Goal: Transaction & Acquisition: Book appointment/travel/reservation

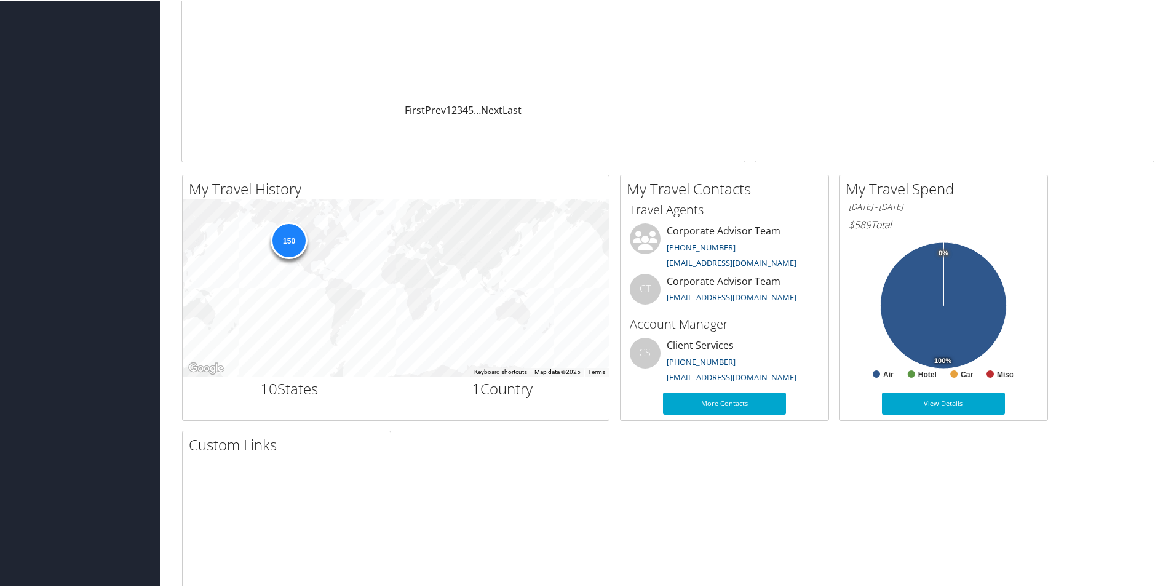
scroll to position [246, 0]
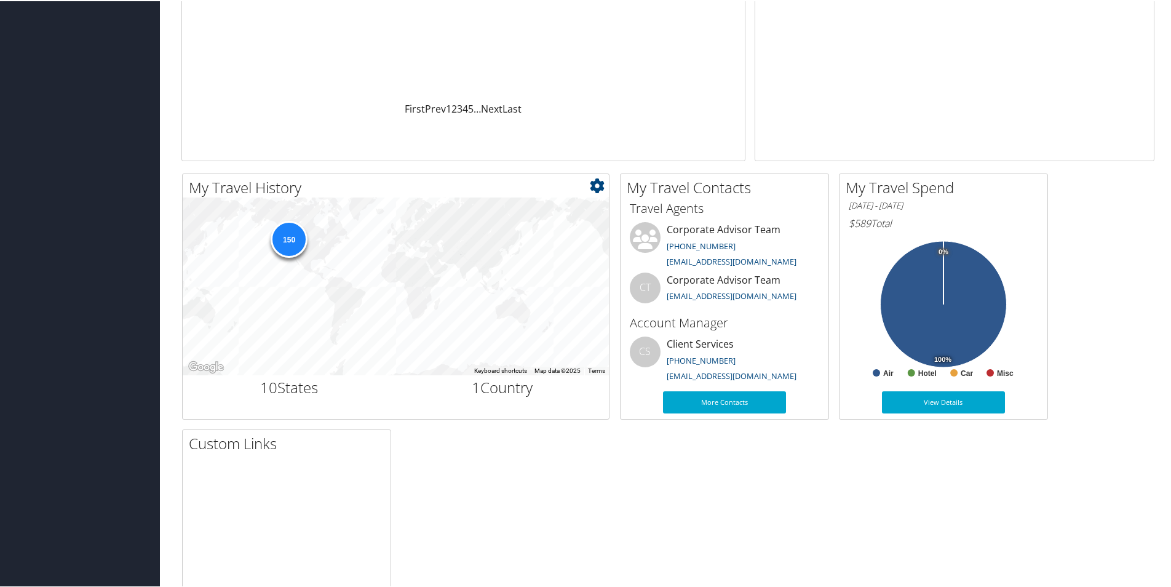
click at [295, 232] on div "150" at bounding box center [289, 238] width 37 height 37
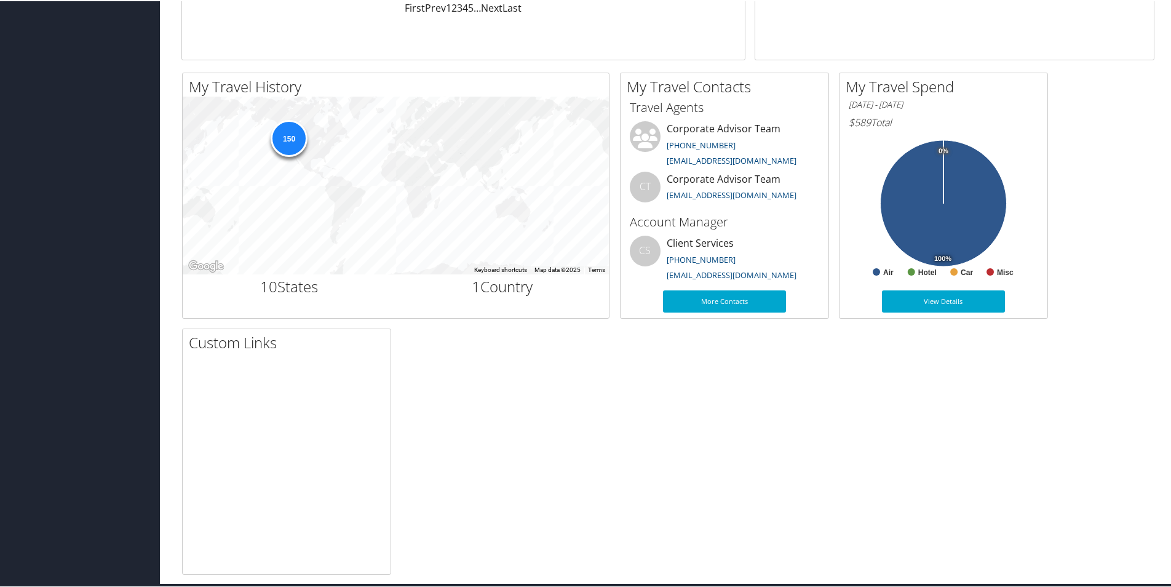
scroll to position [355, 0]
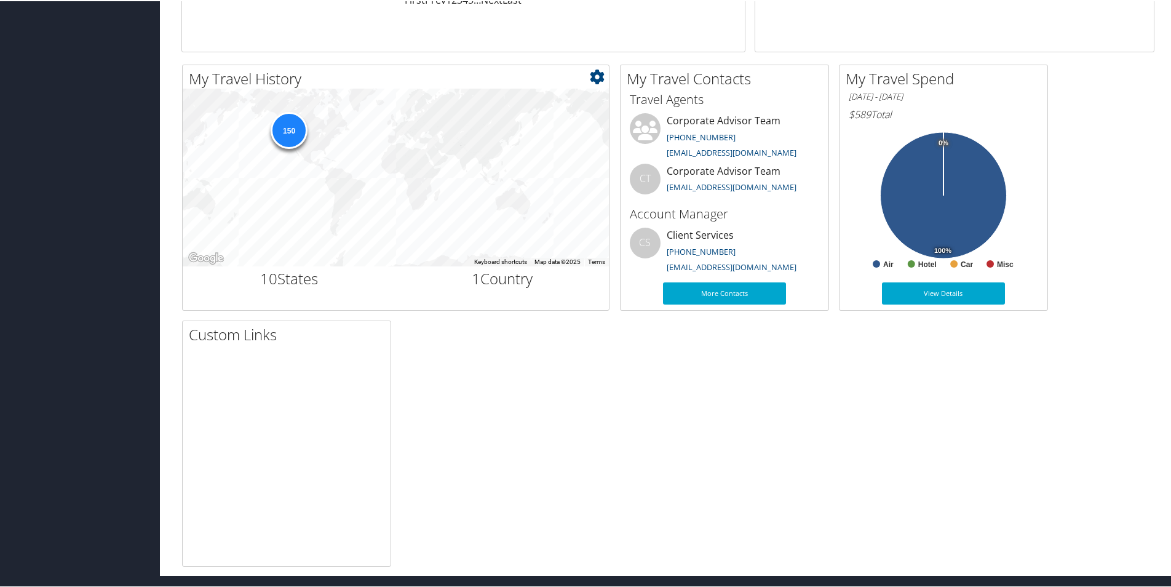
click at [595, 76] on icon at bounding box center [597, 75] width 15 height 15
click at [284, 126] on div "150" at bounding box center [289, 129] width 37 height 37
click at [42, 96] on div "Dashboards My Travel Dashboard Trips Current/Future Trips Past Trips Trips Miss…" at bounding box center [588, 109] width 1176 height 929
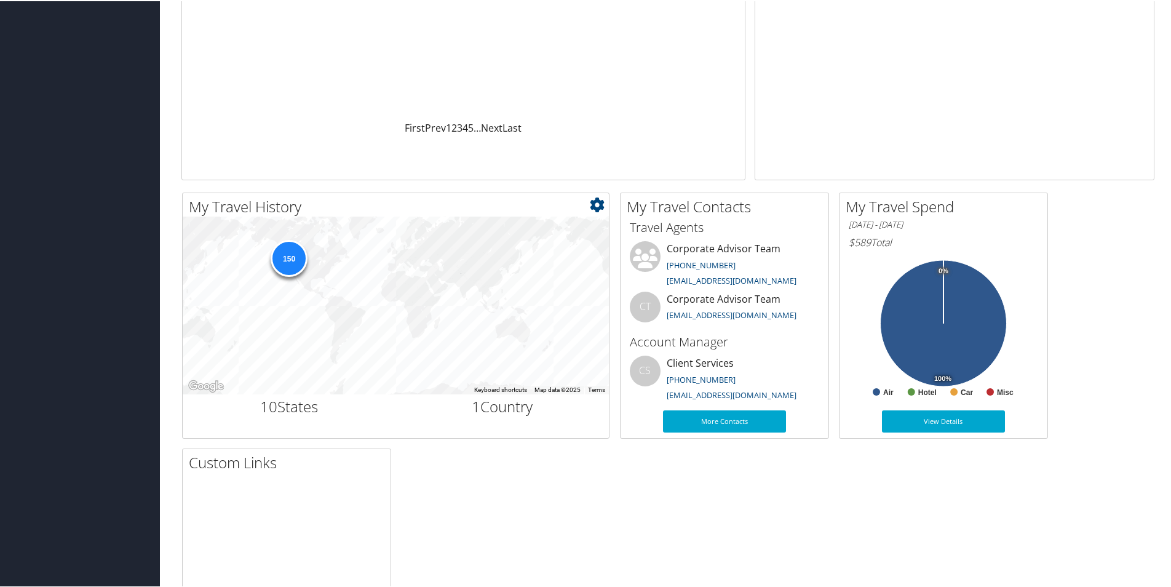
scroll to position [232, 0]
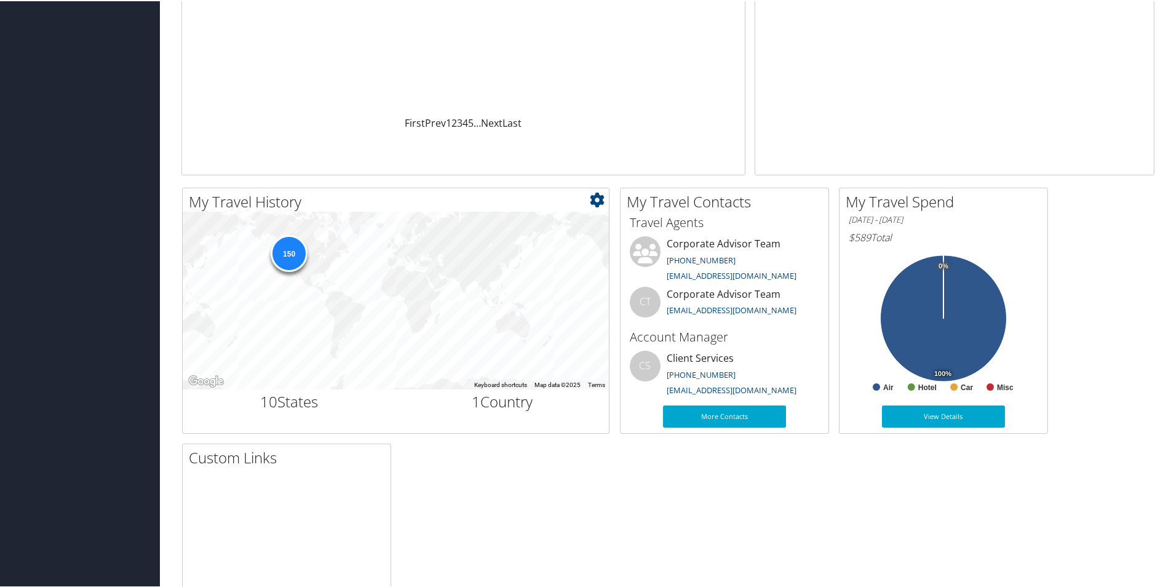
click at [589, 197] on h2 "My Travel History" at bounding box center [399, 200] width 420 height 21
click at [595, 199] on icon at bounding box center [597, 198] width 15 height 15
click at [527, 242] on link "Medium" at bounding box center [524, 239] width 162 height 21
click at [593, 201] on icon at bounding box center [597, 198] width 15 height 15
click at [549, 230] on link "Medium" at bounding box center [524, 239] width 162 height 21
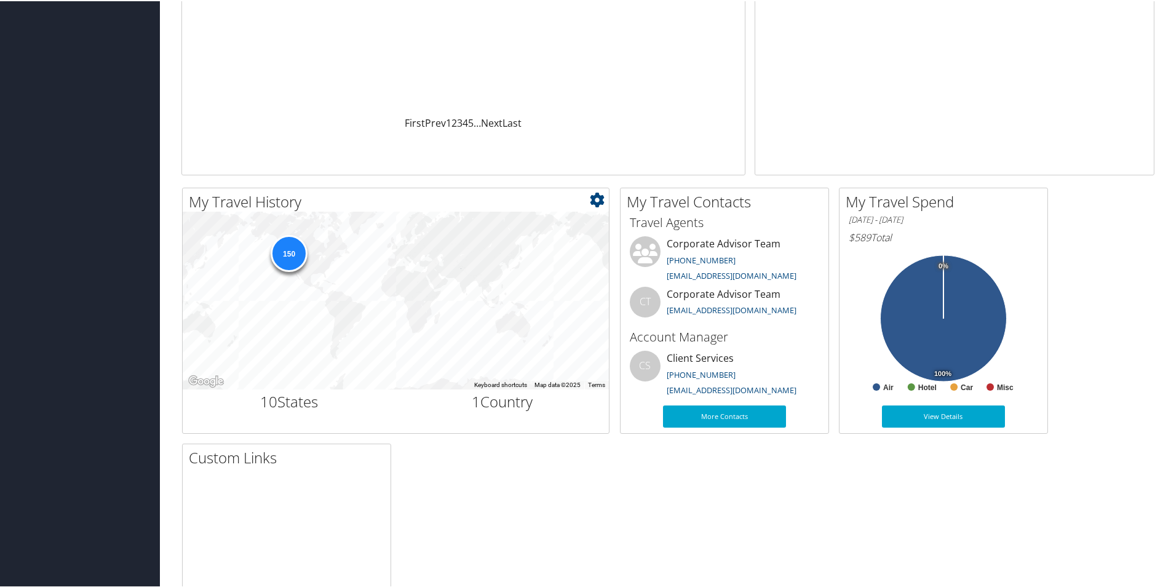
click at [549, 230] on div "150" at bounding box center [396, 299] width 426 height 177
click at [595, 197] on icon at bounding box center [597, 198] width 15 height 15
click at [522, 218] on link "Small" at bounding box center [524, 219] width 162 height 21
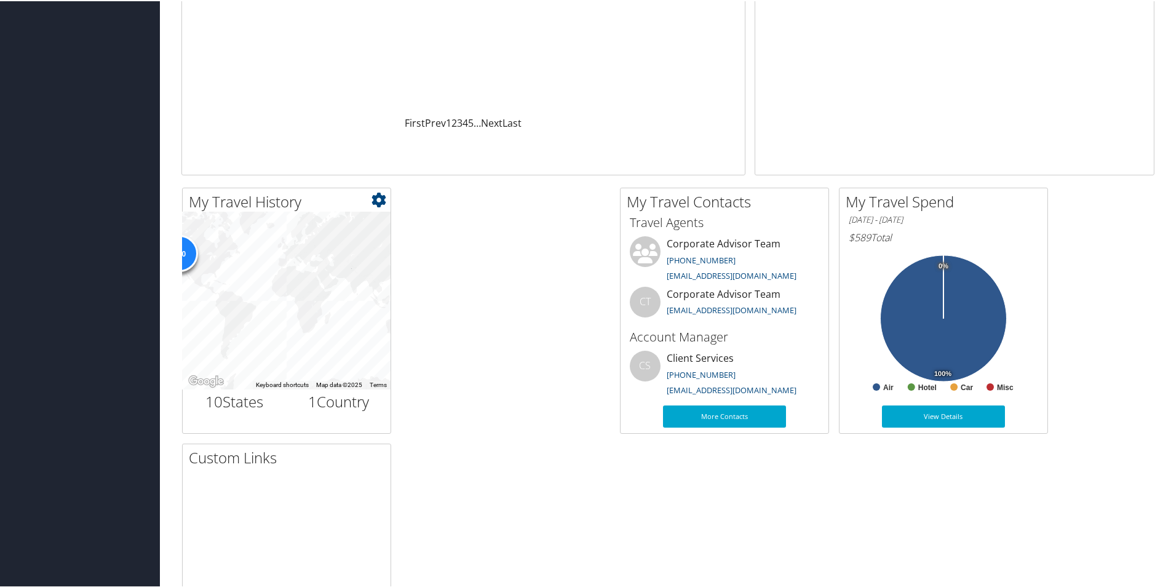
click at [376, 198] on icon at bounding box center [378, 198] width 15 height 15
click at [320, 261] on link "Large" at bounding box center [305, 260] width 162 height 21
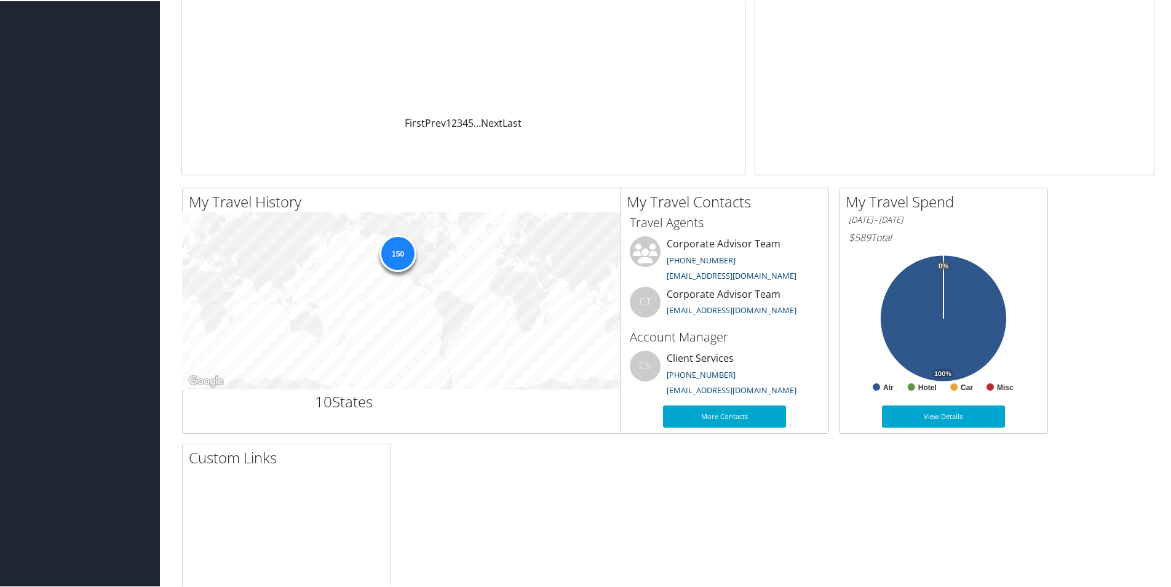
click at [604, 202] on h2 "My Travel History" at bounding box center [508, 200] width 638 height 21
click at [599, 201] on h2 "My Travel History" at bounding box center [508, 200] width 638 height 21
click at [480, 226] on div "150" at bounding box center [505, 299] width 645 height 177
click at [626, 199] on div "My Travel Contacts Small Medium Travel Agents Corporate Advisor Team [PHONE_NUM…" at bounding box center [724, 309] width 209 height 246
click at [819, 197] on icon at bounding box center [816, 198] width 15 height 15
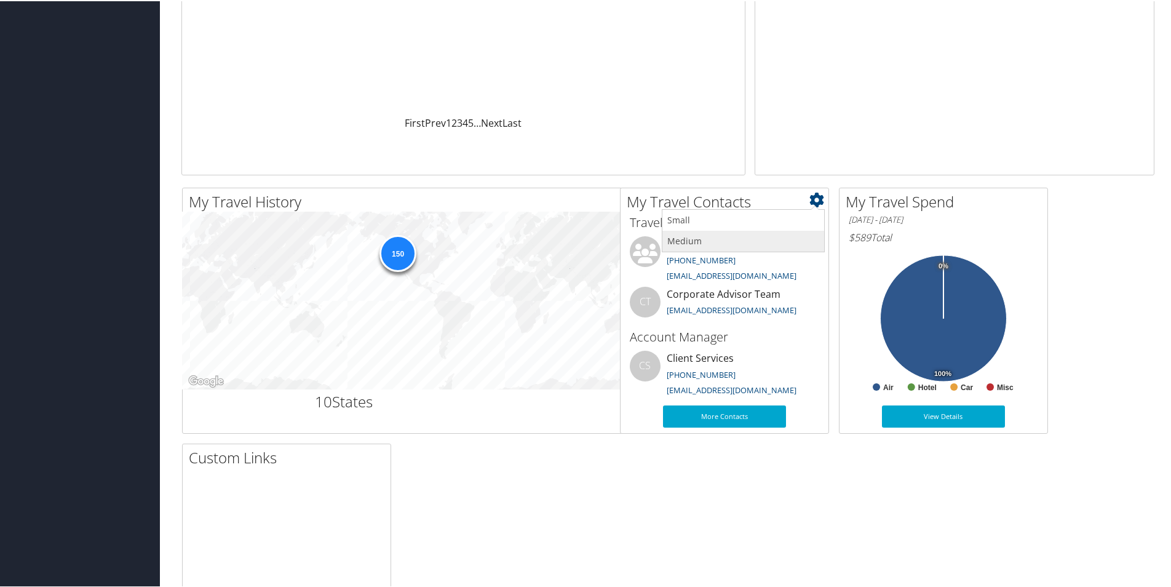
click at [681, 236] on link "Medium" at bounding box center [743, 239] width 162 height 21
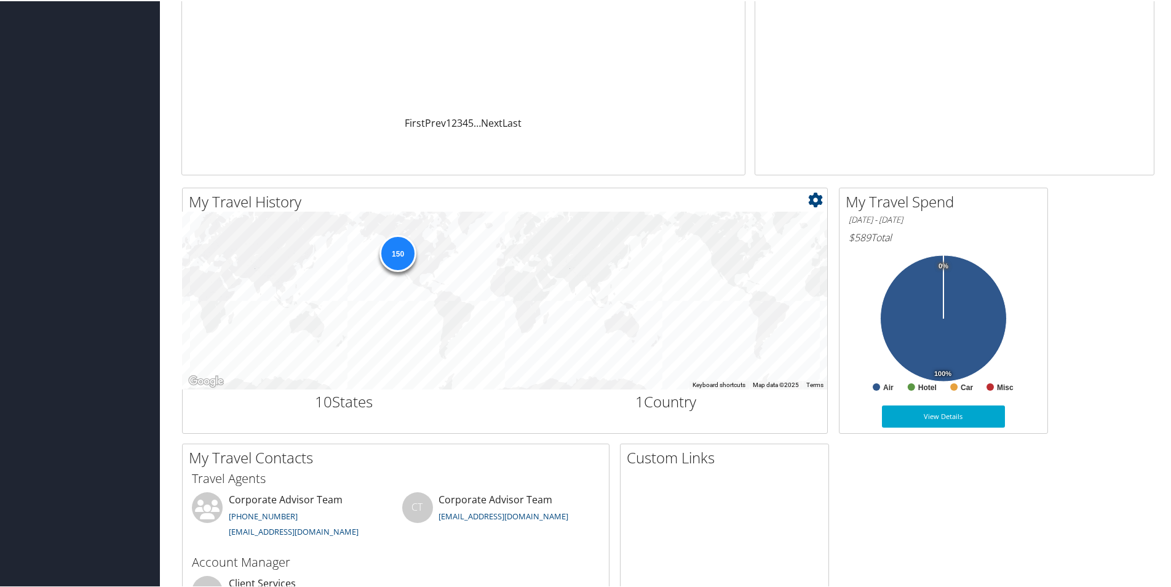
click at [399, 244] on div "150" at bounding box center [397, 252] width 37 height 37
click at [405, 249] on div "150" at bounding box center [397, 252] width 37 height 37
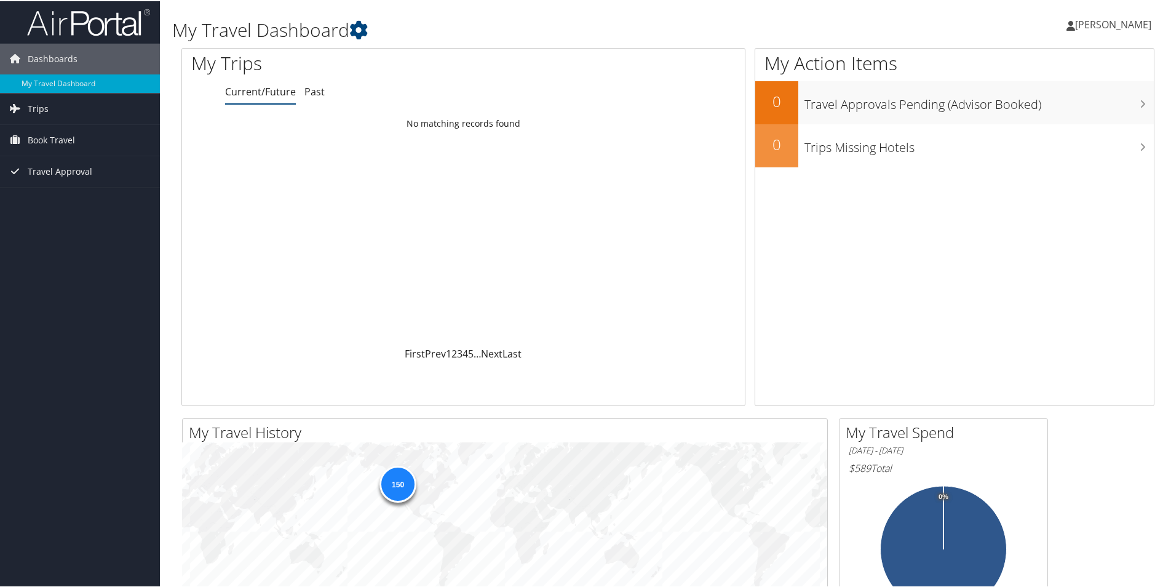
scroll to position [0, 0]
click at [51, 134] on span "Book Travel" at bounding box center [51, 140] width 47 height 31
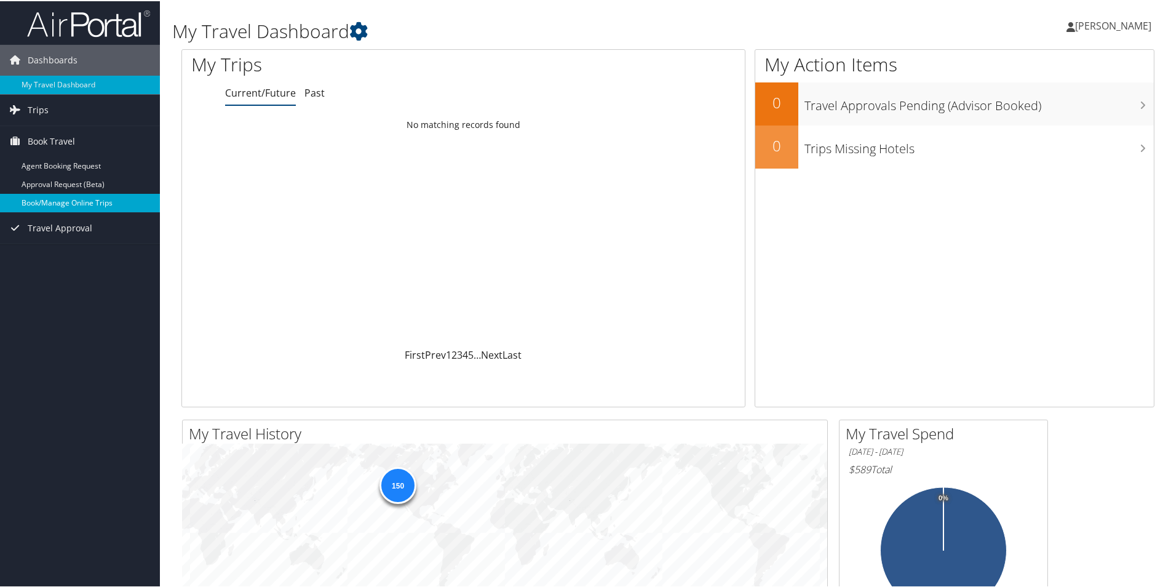
click at [73, 199] on link "Book/Manage Online Trips" at bounding box center [80, 202] width 160 height 18
click at [1117, 28] on span "[PERSON_NAME]" at bounding box center [1113, 25] width 76 height 14
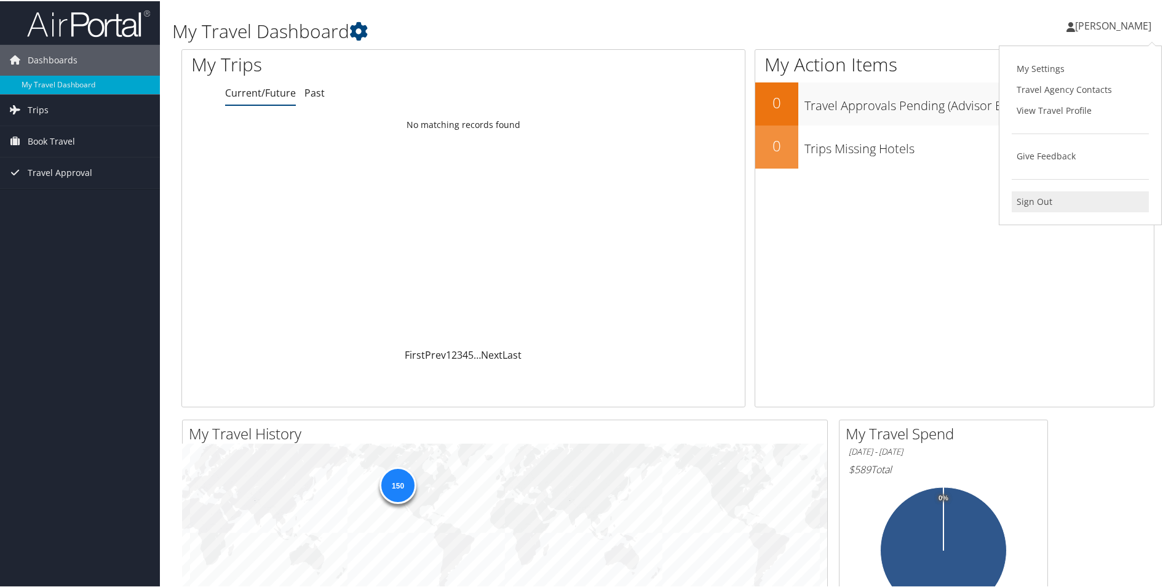
click at [1035, 193] on link "Sign Out" at bounding box center [1080, 200] width 137 height 21
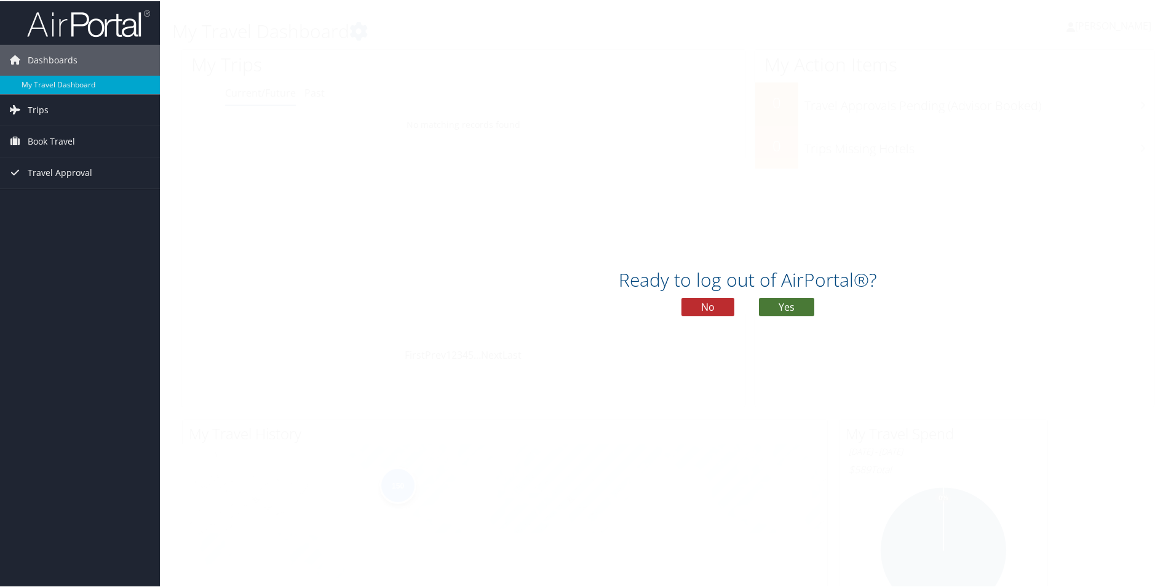
click at [787, 299] on button "Yes" at bounding box center [786, 305] width 55 height 18
